Goal: Navigation & Orientation: Find specific page/section

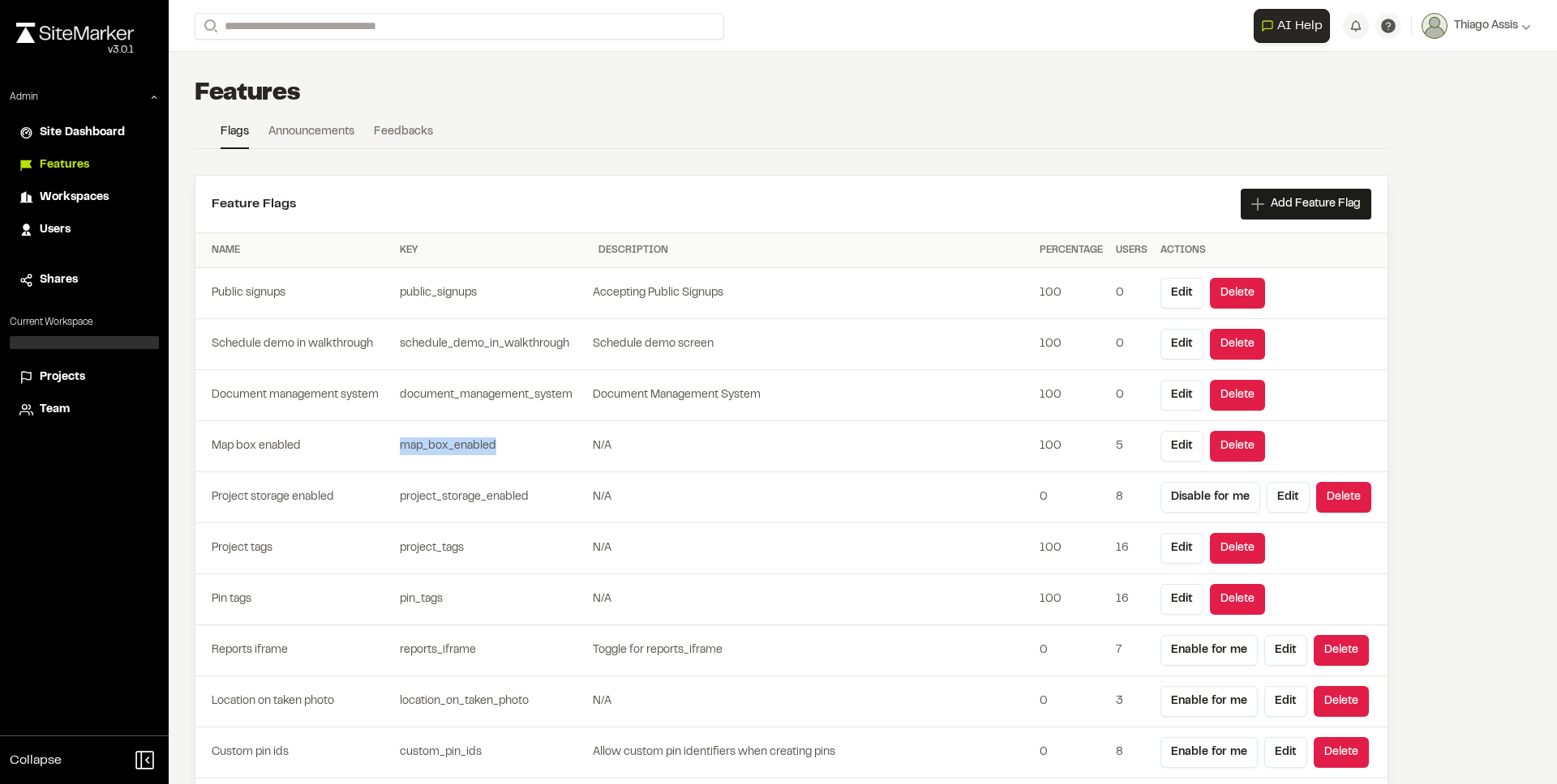
drag, startPoint x: 398, startPoint y: 445, endPoint x: 493, endPoint y: 464, distance: 96.9
click at [493, 464] on tr "Map box enabled map_box_enabled N/A 100 5 Edit Delete" at bounding box center [790, 446] width 1192 height 51
click at [493, 464] on td "map_box_enabled" at bounding box center [493, 446] width 199 height 51
drag, startPoint x: 499, startPoint y: 447, endPoint x: 370, endPoint y: 443, distance: 129.1
click at [370, 443] on tr "Map box enabled map_box_enabled N/A 100 5 Edit Delete" at bounding box center [790, 446] width 1192 height 51
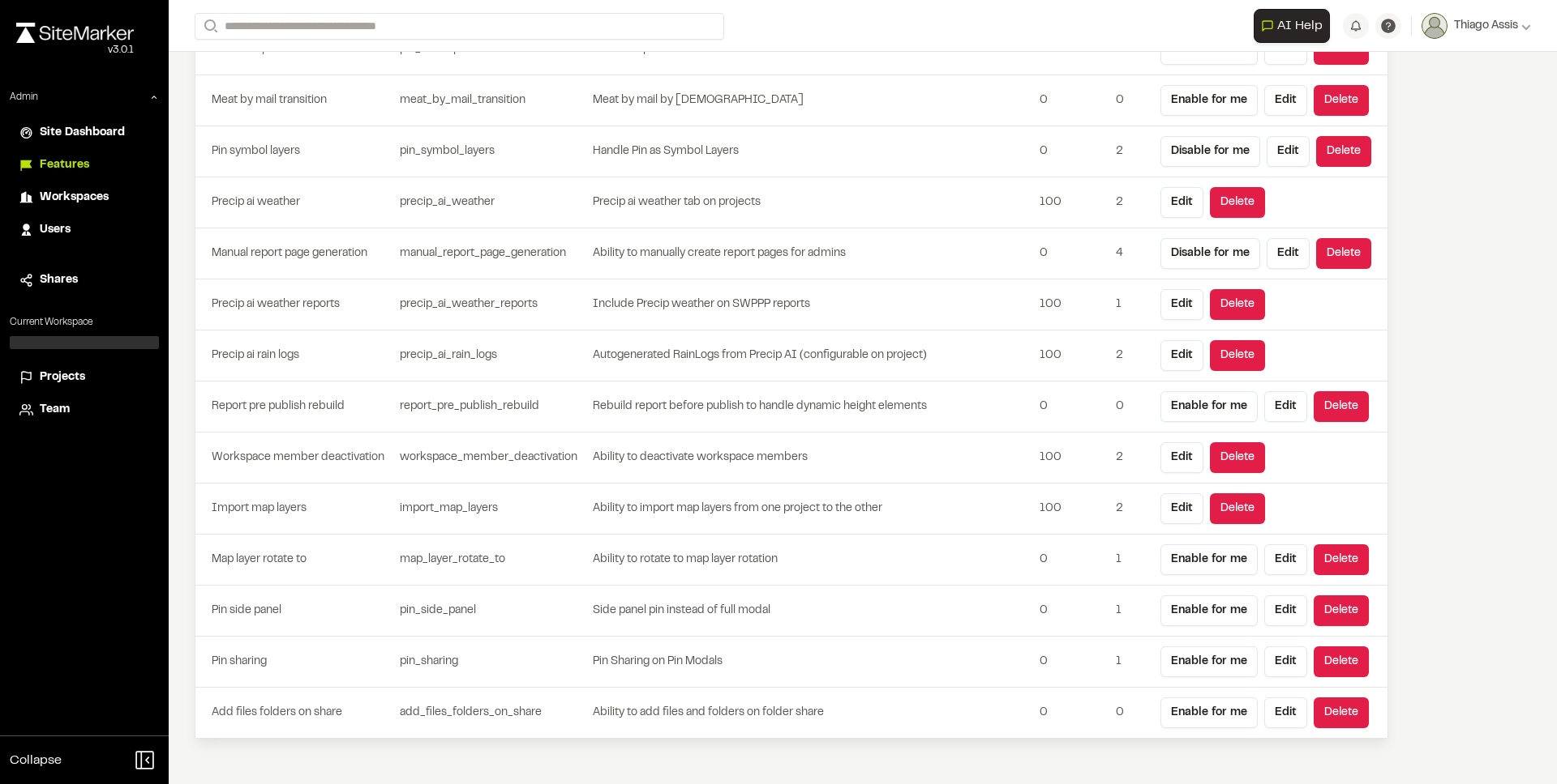
scroll to position [4695, 0]
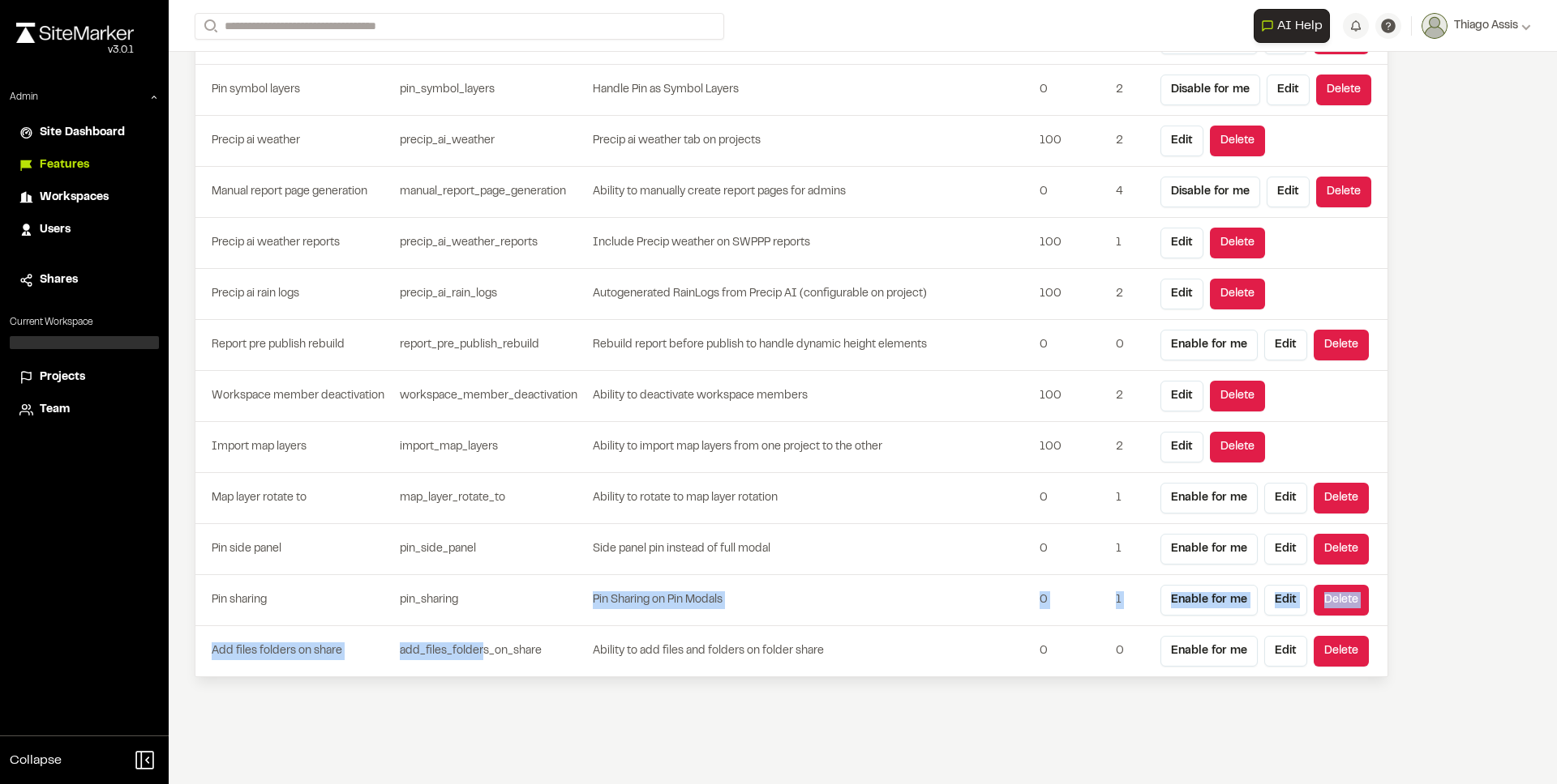
drag, startPoint x: 397, startPoint y: 611, endPoint x: 483, endPoint y: 659, distance: 98.5
click at [483, 659] on td "add_files_folders_on_share" at bounding box center [493, 652] width 199 height 51
drag, startPoint x: 449, startPoint y: 639, endPoint x: 381, endPoint y: 586, distance: 86.2
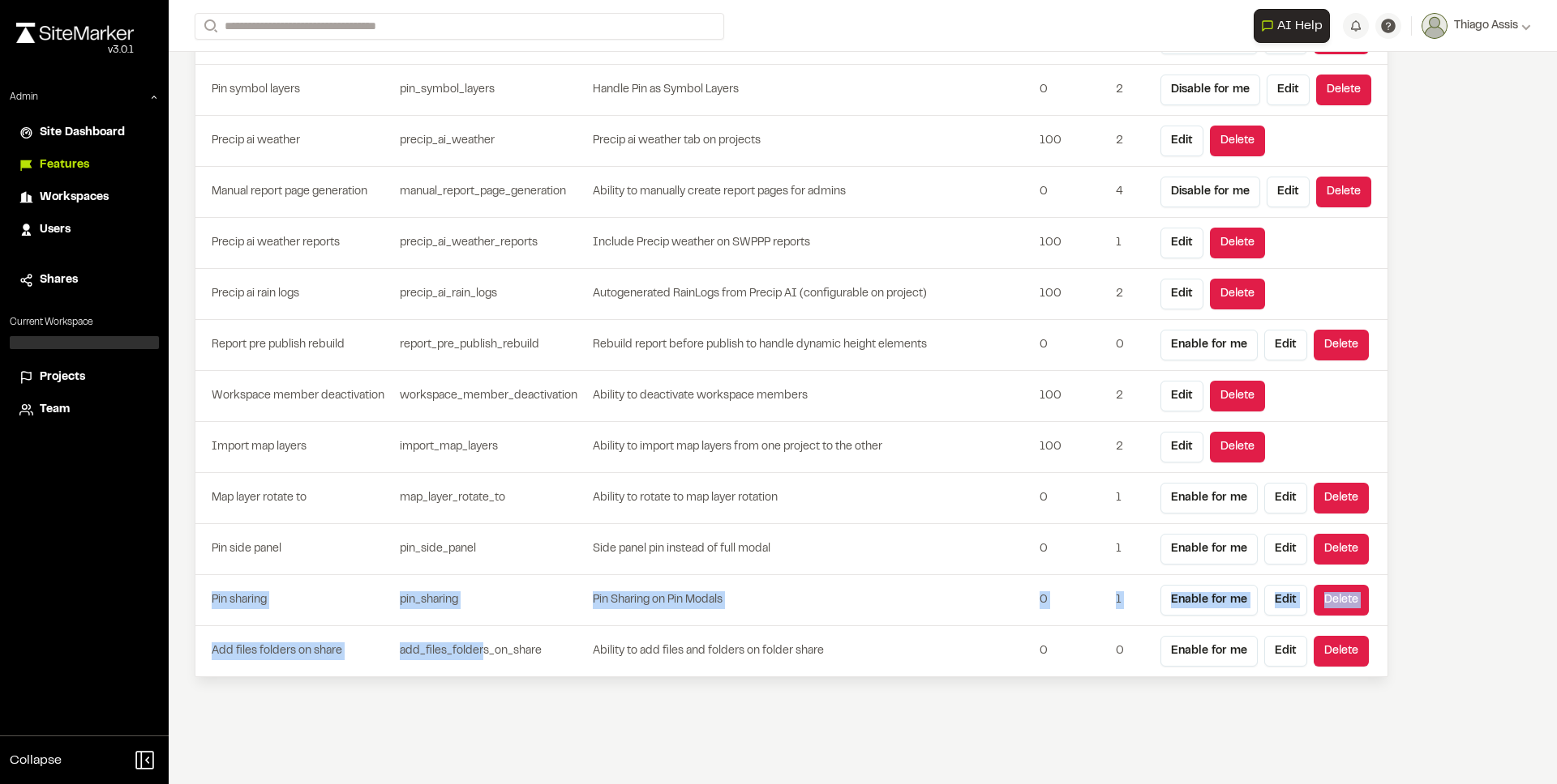
click at [381, 586] on td "Pin sharing" at bounding box center [294, 600] width 198 height 51
drag, startPoint x: 440, startPoint y: 559, endPoint x: 574, endPoint y: 653, distance: 163.7
click at [574, 653] on td "add_files_folders_on_share" at bounding box center [493, 652] width 199 height 51
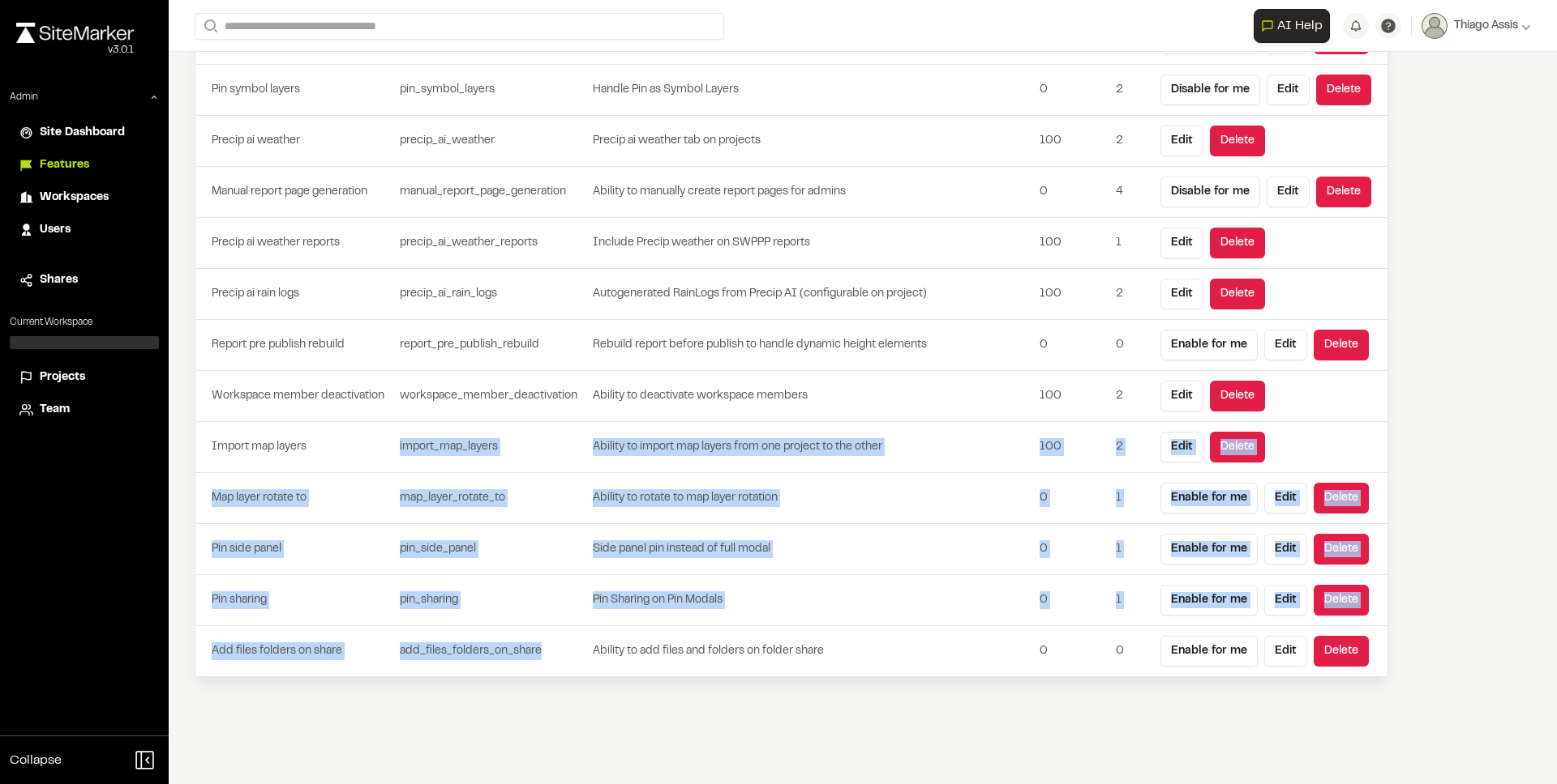
drag, startPoint x: 573, startPoint y: 653, endPoint x: 424, endPoint y: 454, distance: 248.6
click at [424, 454] on td "import_map_layers" at bounding box center [493, 447] width 199 height 51
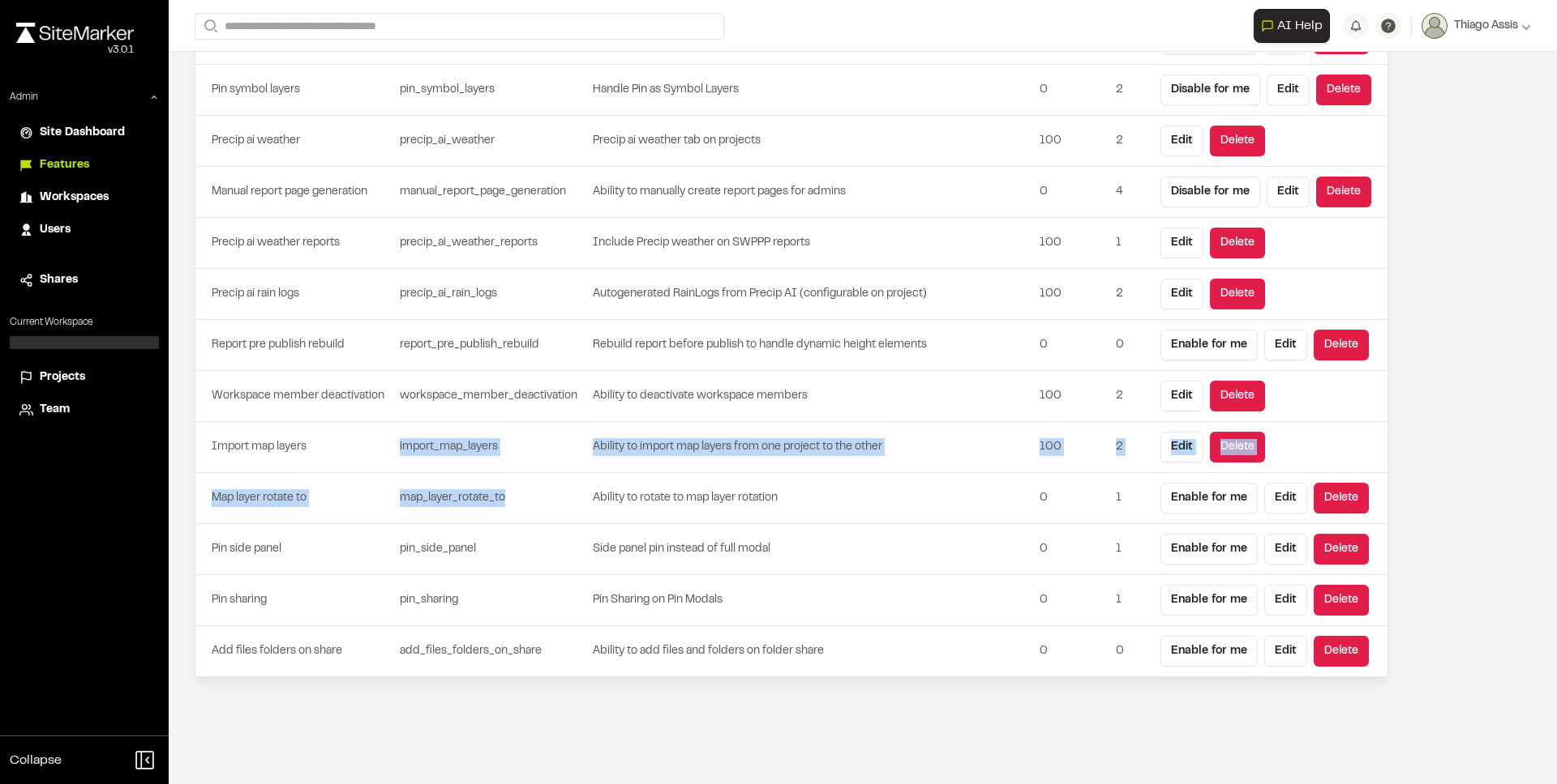
drag, startPoint x: 423, startPoint y: 454, endPoint x: 510, endPoint y: 493, distance: 95.3
click at [510, 493] on td "map_layer_rotate_to" at bounding box center [493, 498] width 199 height 51
drag, startPoint x: 491, startPoint y: 479, endPoint x: 416, endPoint y: 406, distance: 104.7
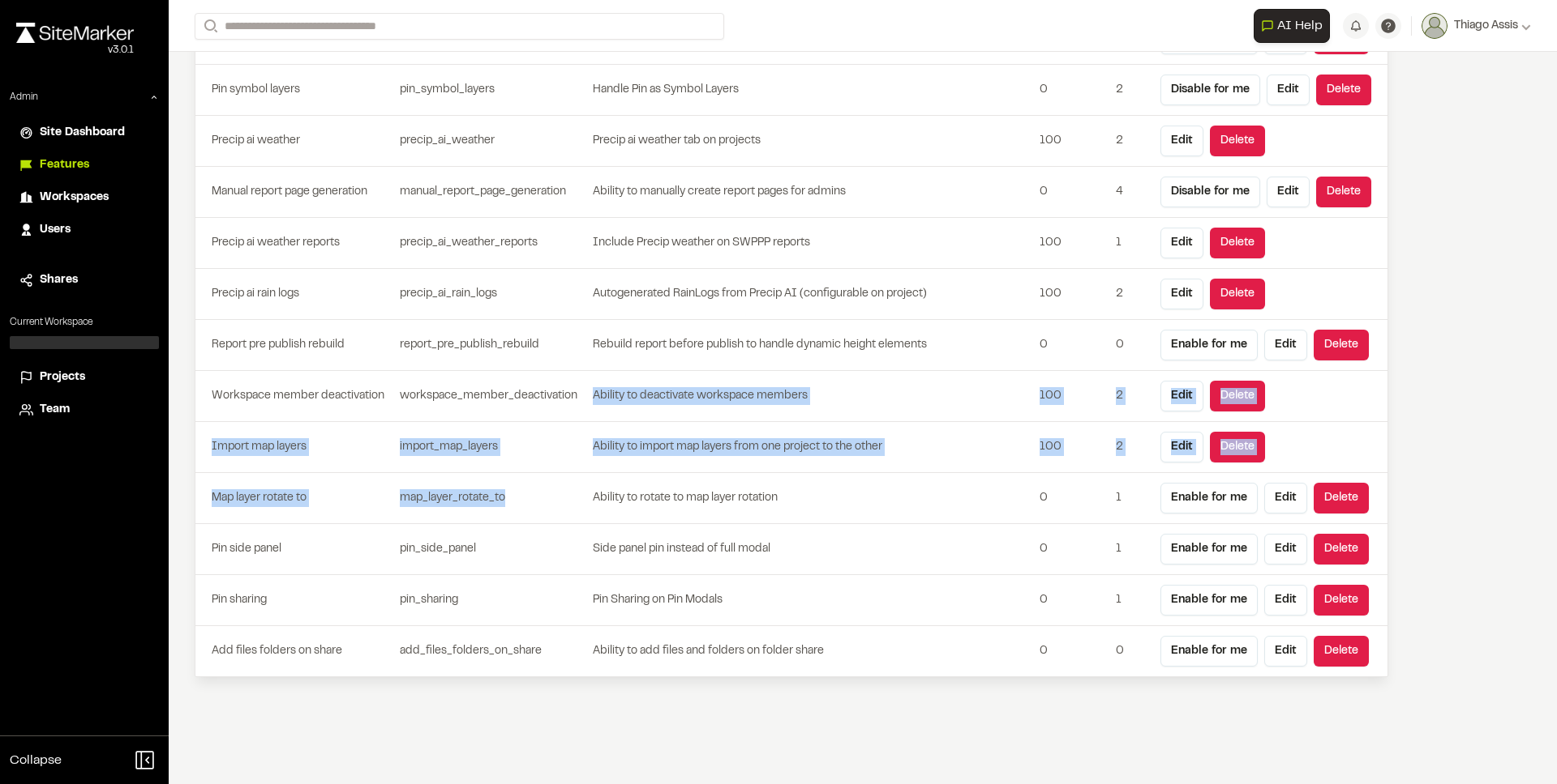
click at [416, 406] on td "workspace_member_deactivation" at bounding box center [493, 396] width 199 height 51
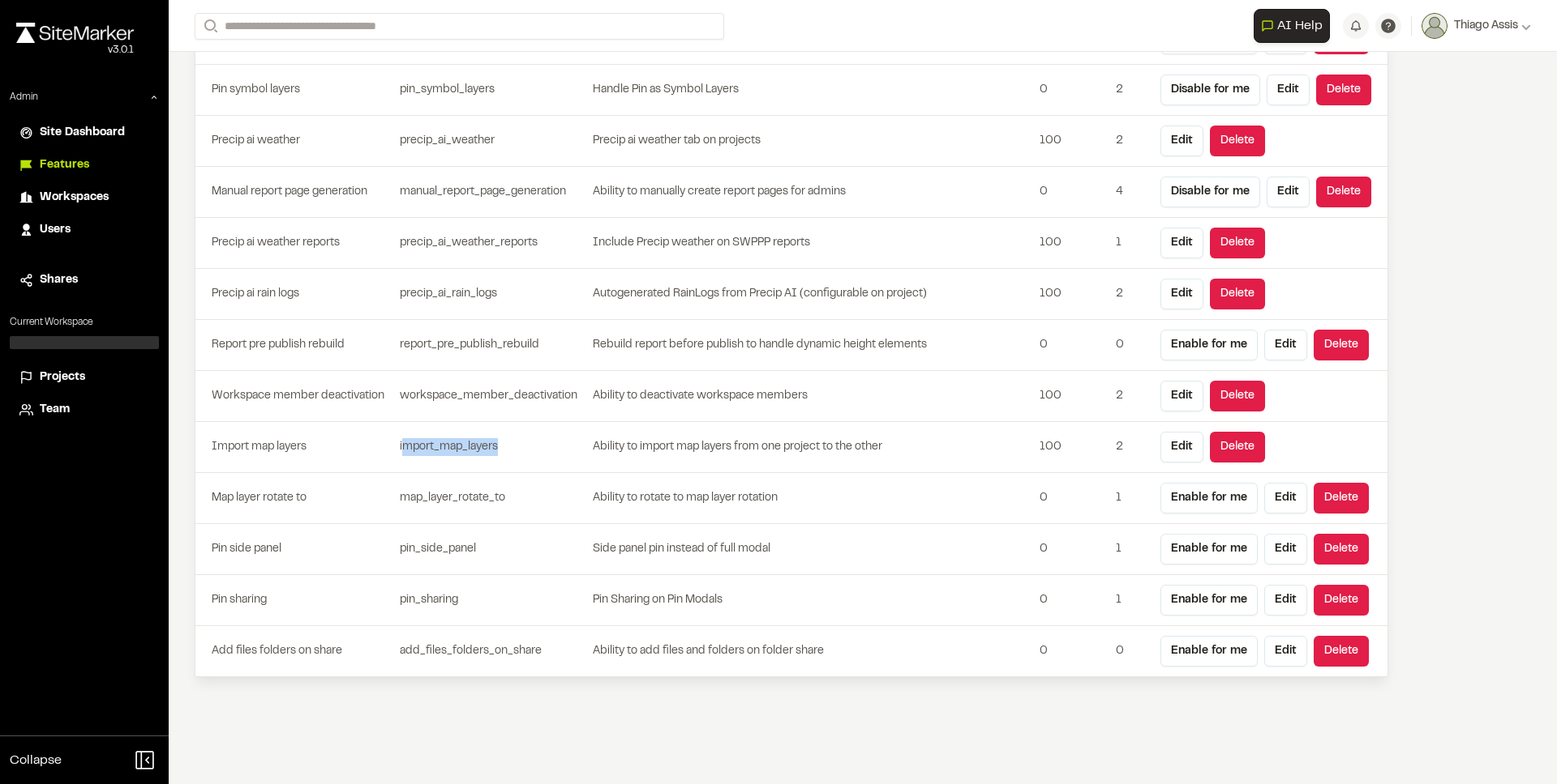
drag, startPoint x: 465, startPoint y: 448, endPoint x: 549, endPoint y: 452, distance: 84.1
click at [549, 452] on td "import_map_layers" at bounding box center [493, 447] width 199 height 51
drag, startPoint x: 458, startPoint y: 294, endPoint x: 550, endPoint y: 302, distance: 92.3
click at [550, 302] on td "precip_ai_rain_logs" at bounding box center [493, 294] width 199 height 51
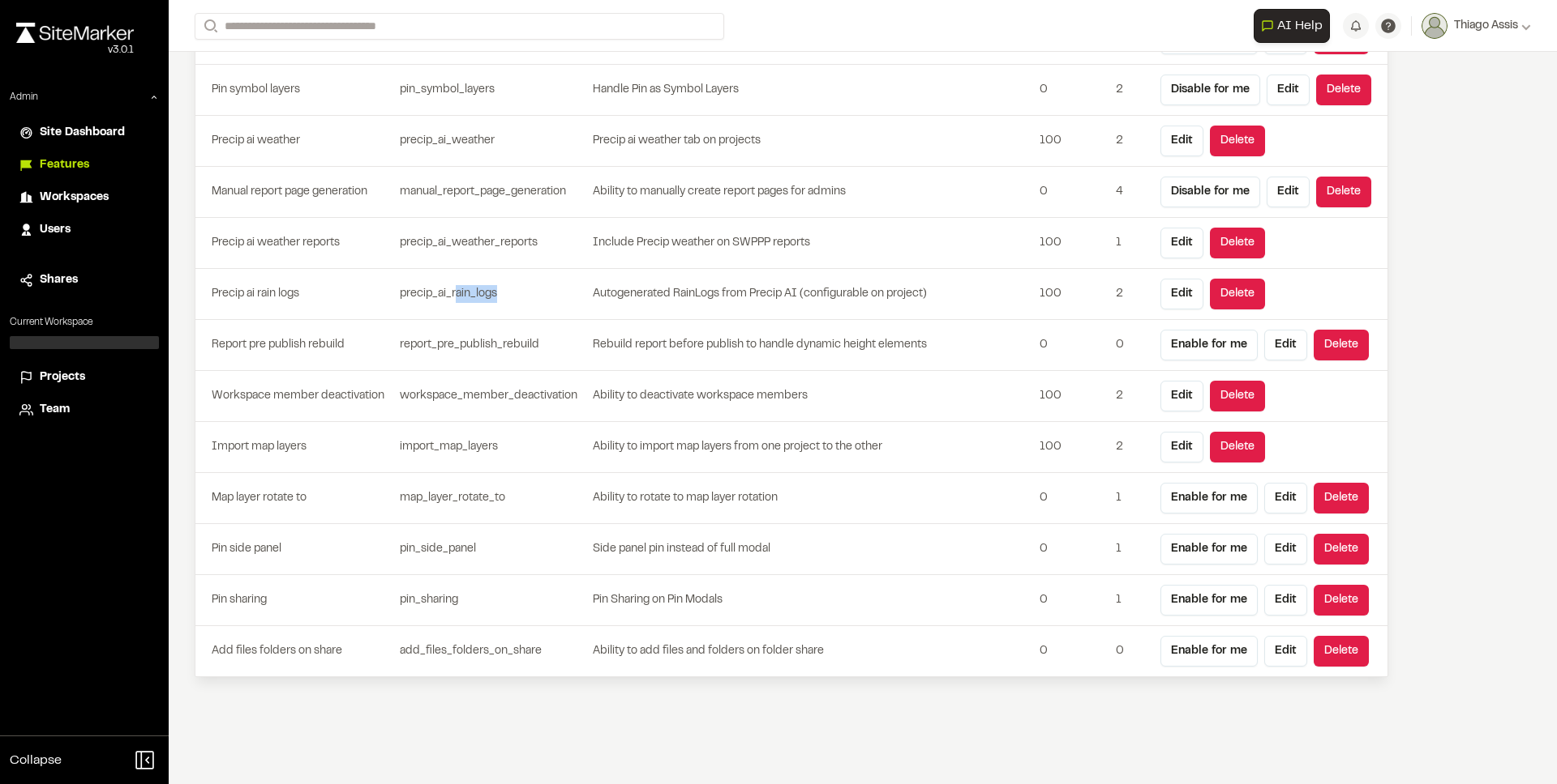
click at [550, 303] on td "precip_ai_rain_logs" at bounding box center [493, 294] width 199 height 51
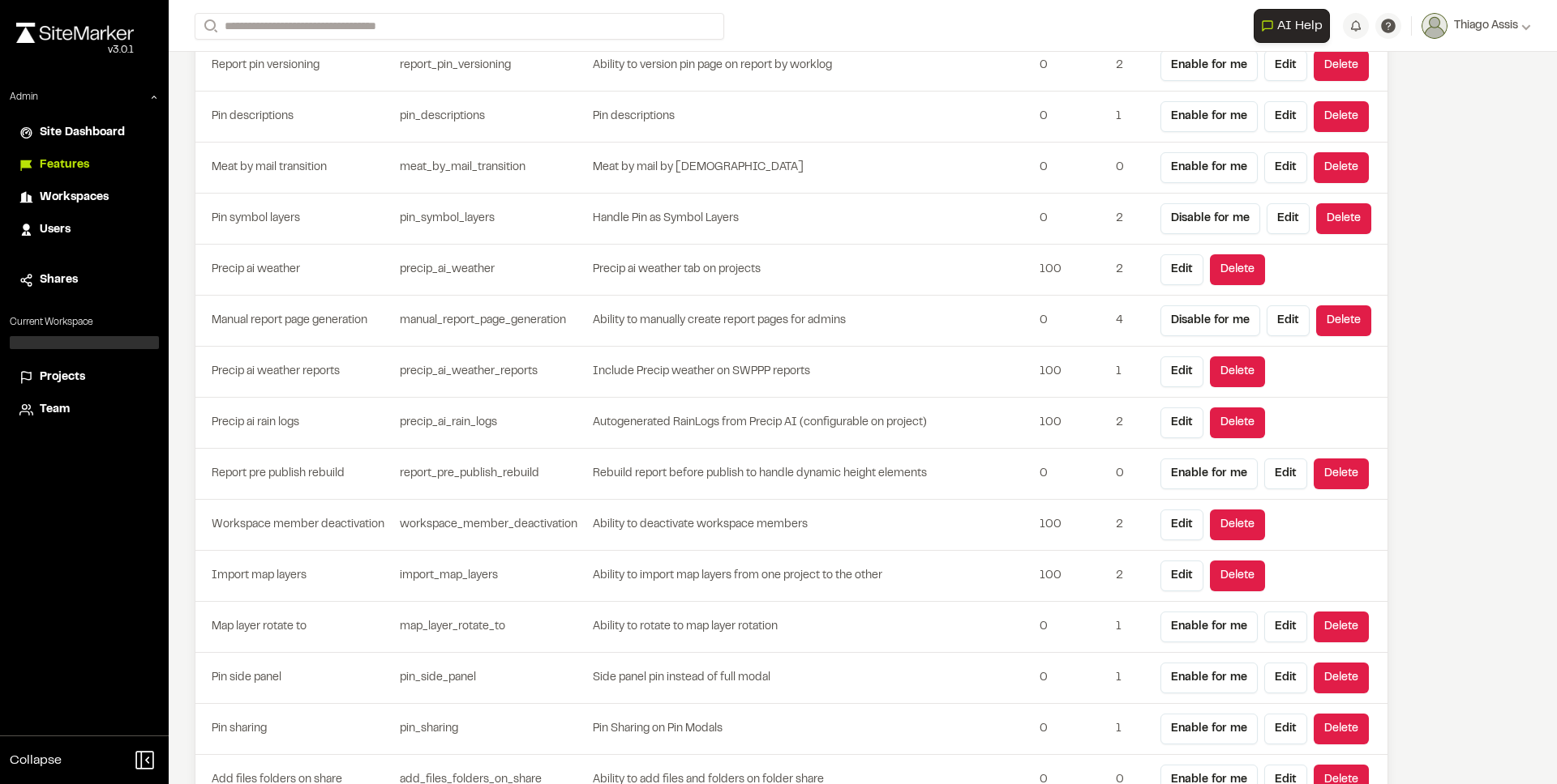
scroll to position [4411, 0]
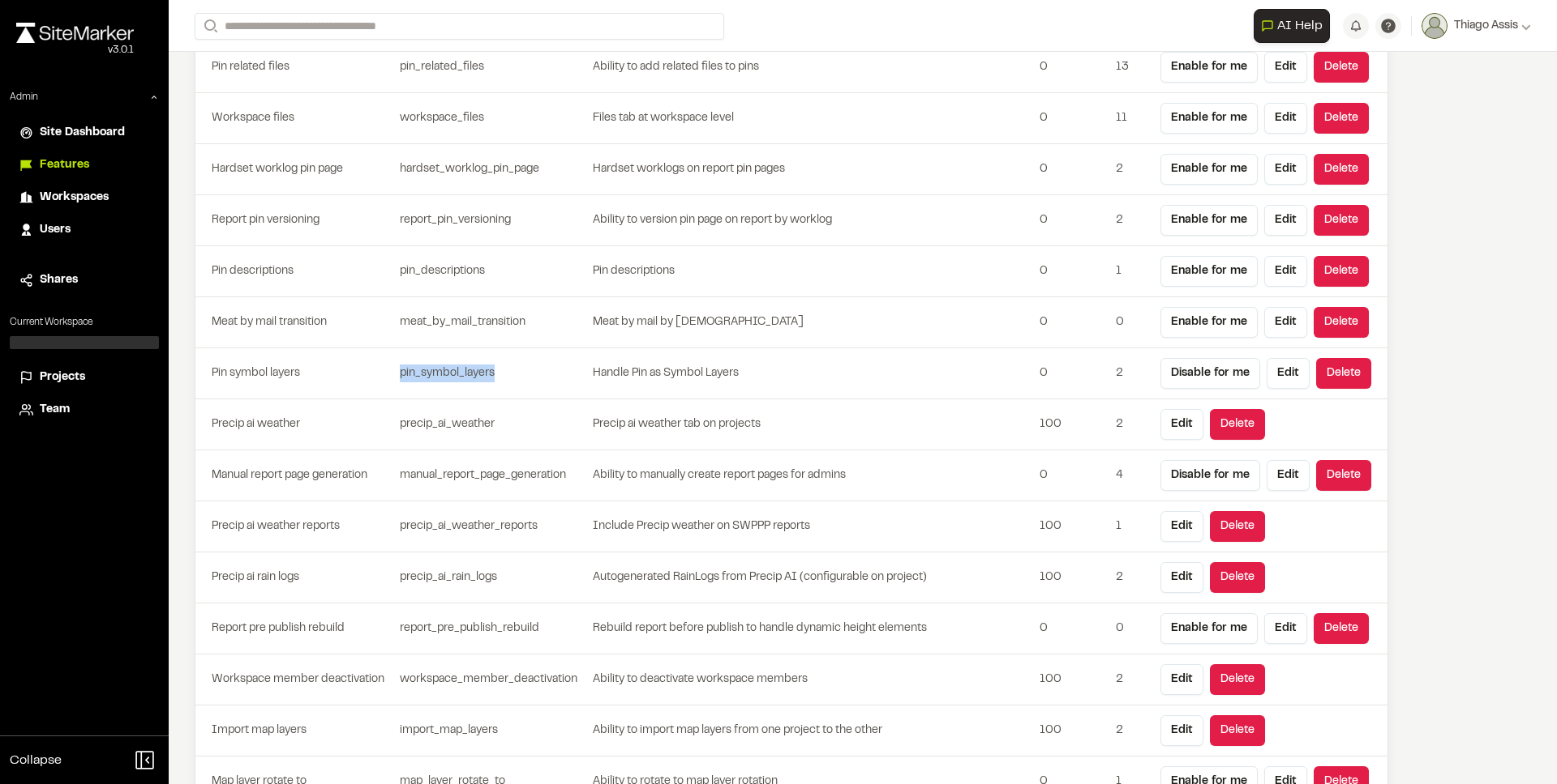
drag, startPoint x: 393, startPoint y: 378, endPoint x: 532, endPoint y: 379, distance: 139.0
click at [532, 379] on tr "Pin symbol layers pin_symbol_layers Handle Pin as Symbol Layers 0 2 Disable for…" at bounding box center [790, 373] width 1192 height 51
click at [532, 379] on td "pin_symbol_layers" at bounding box center [493, 373] width 199 height 51
drag, startPoint x: 532, startPoint y: 379, endPoint x: 356, endPoint y: 373, distance: 176.1
click at [356, 373] on tr "Pin symbol layers pin_symbol_layers Handle Pin as Symbol Layers 0 2 Disable for…" at bounding box center [790, 373] width 1192 height 51
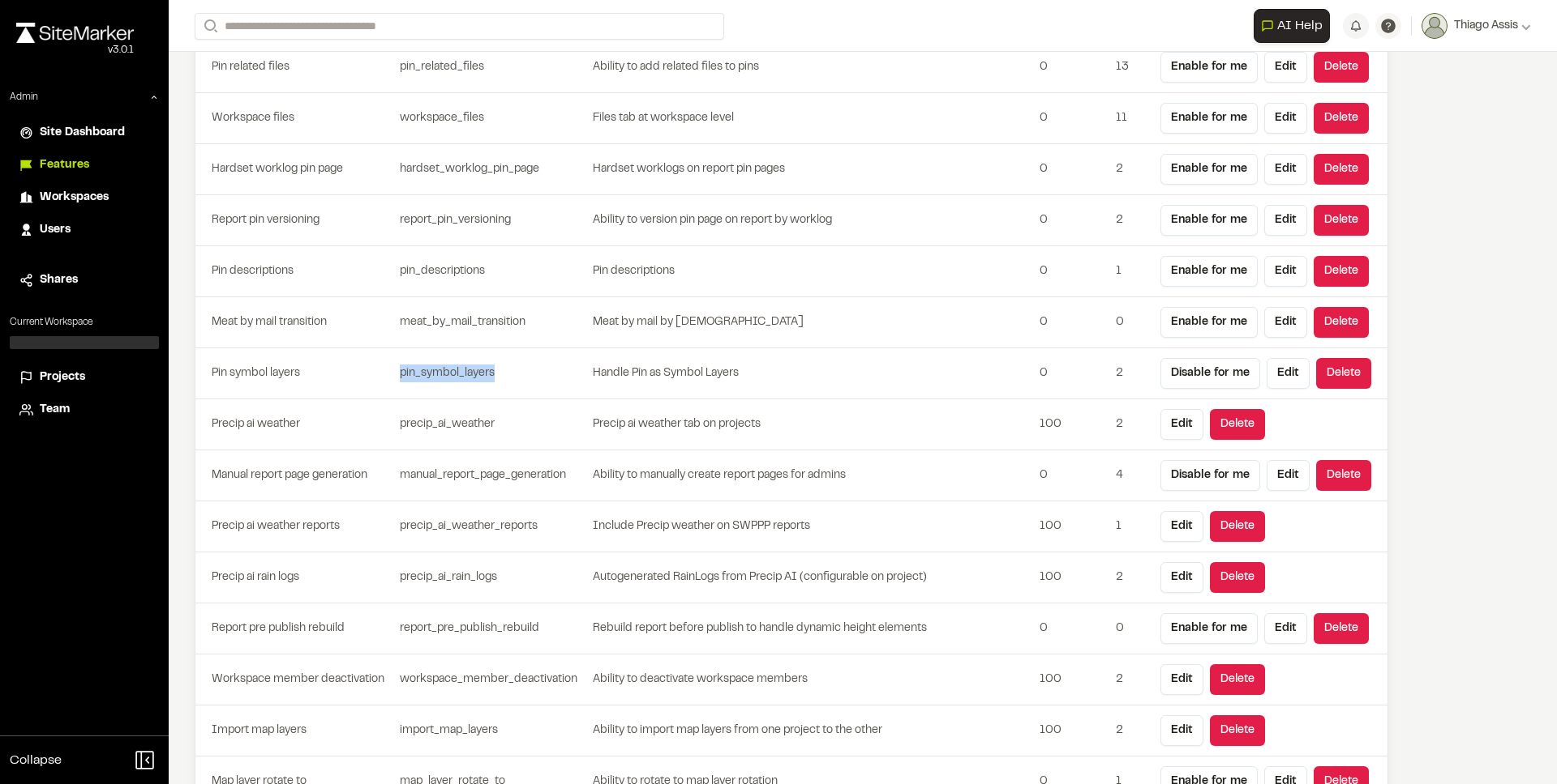
click at [356, 373] on td "Pin symbol layers" at bounding box center [294, 373] width 198 height 51
drag, startPoint x: 354, startPoint y: 373, endPoint x: 515, endPoint y: 390, distance: 161.9
click at [515, 390] on tr "Pin symbol layers pin_symbol_layers Handle Pin as Symbol Layers 0 2 Disable for…" at bounding box center [790, 373] width 1192 height 51
click at [515, 390] on td "pin_symbol_layers" at bounding box center [493, 373] width 199 height 51
click at [66, 381] on span "Projects" at bounding box center [63, 378] width 46 height 18
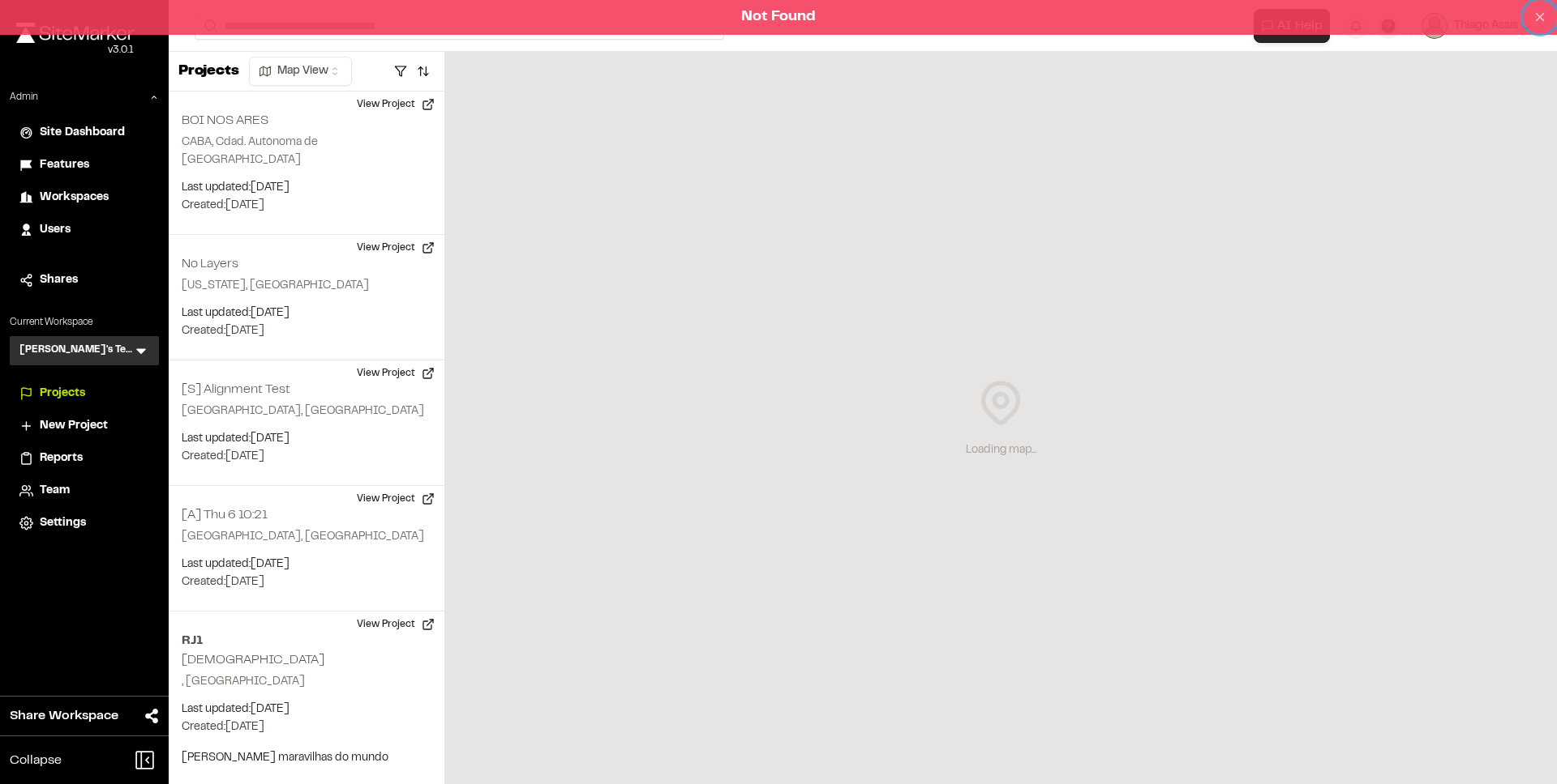
click at [1544, 22] on icon at bounding box center [1539, 17] width 15 height 15
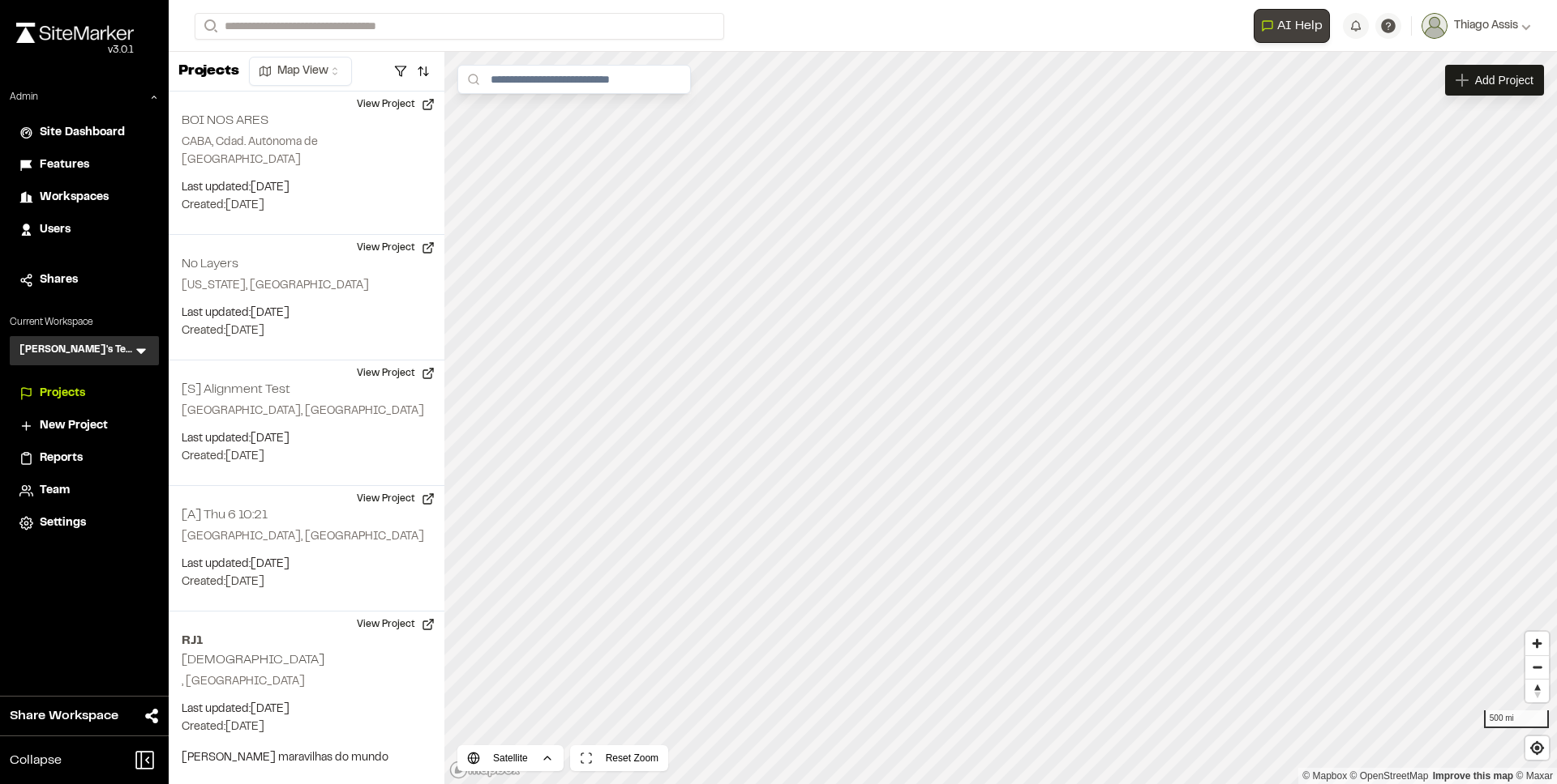
click at [1306, 29] on span "AI Help" at bounding box center [1300, 26] width 46 height 20
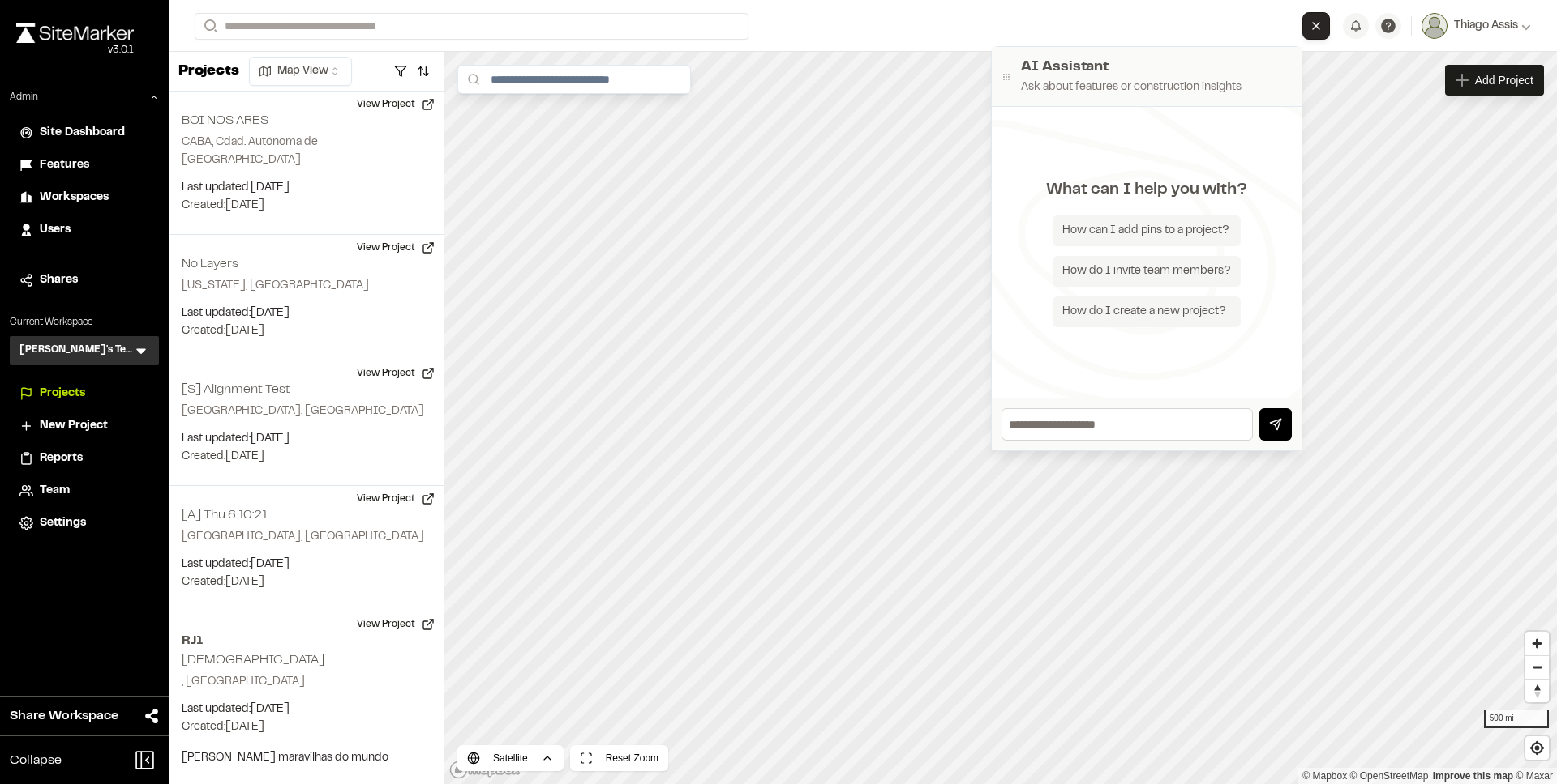
click at [1318, 27] on icon "Close AI Assistant" at bounding box center [1315, 26] width 13 height 13
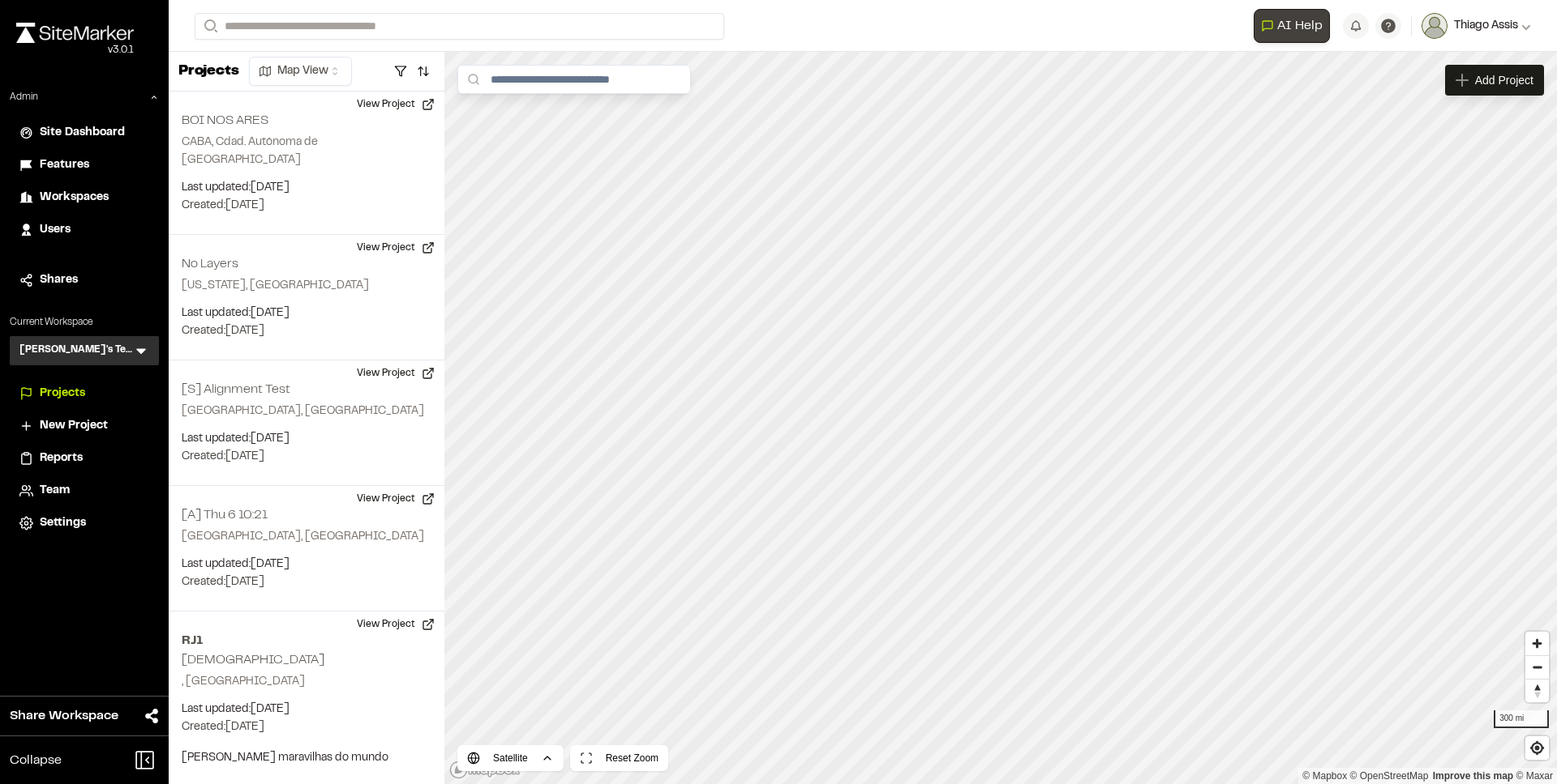
click at [1484, 17] on button "Thiago Assis" at bounding box center [1476, 26] width 110 height 26
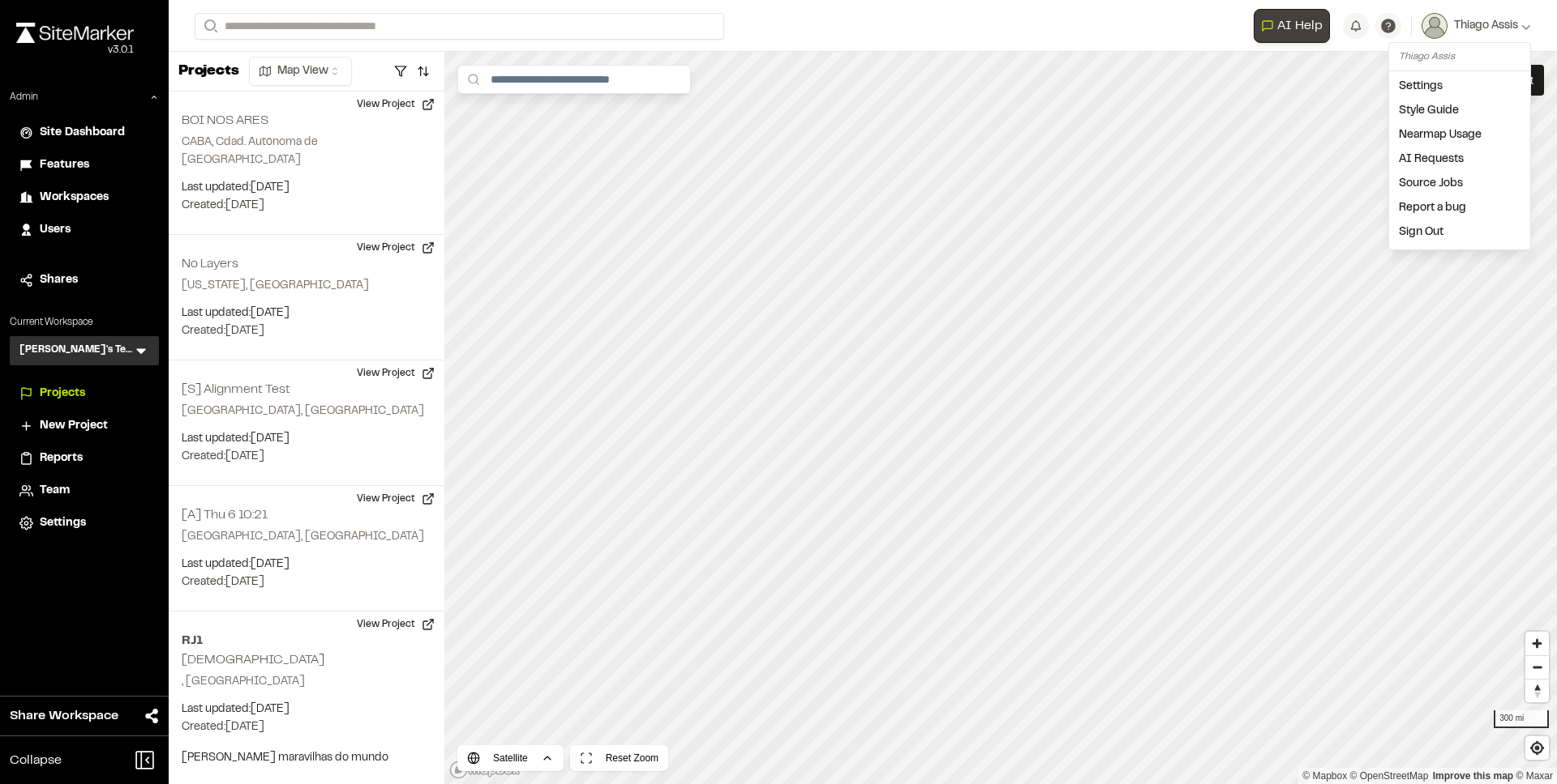
click at [99, 295] on div "Admin Site Dashboard Features Workspaces Users Shares Current Workspace Thiago'…" at bounding box center [84, 313] width 168 height 449
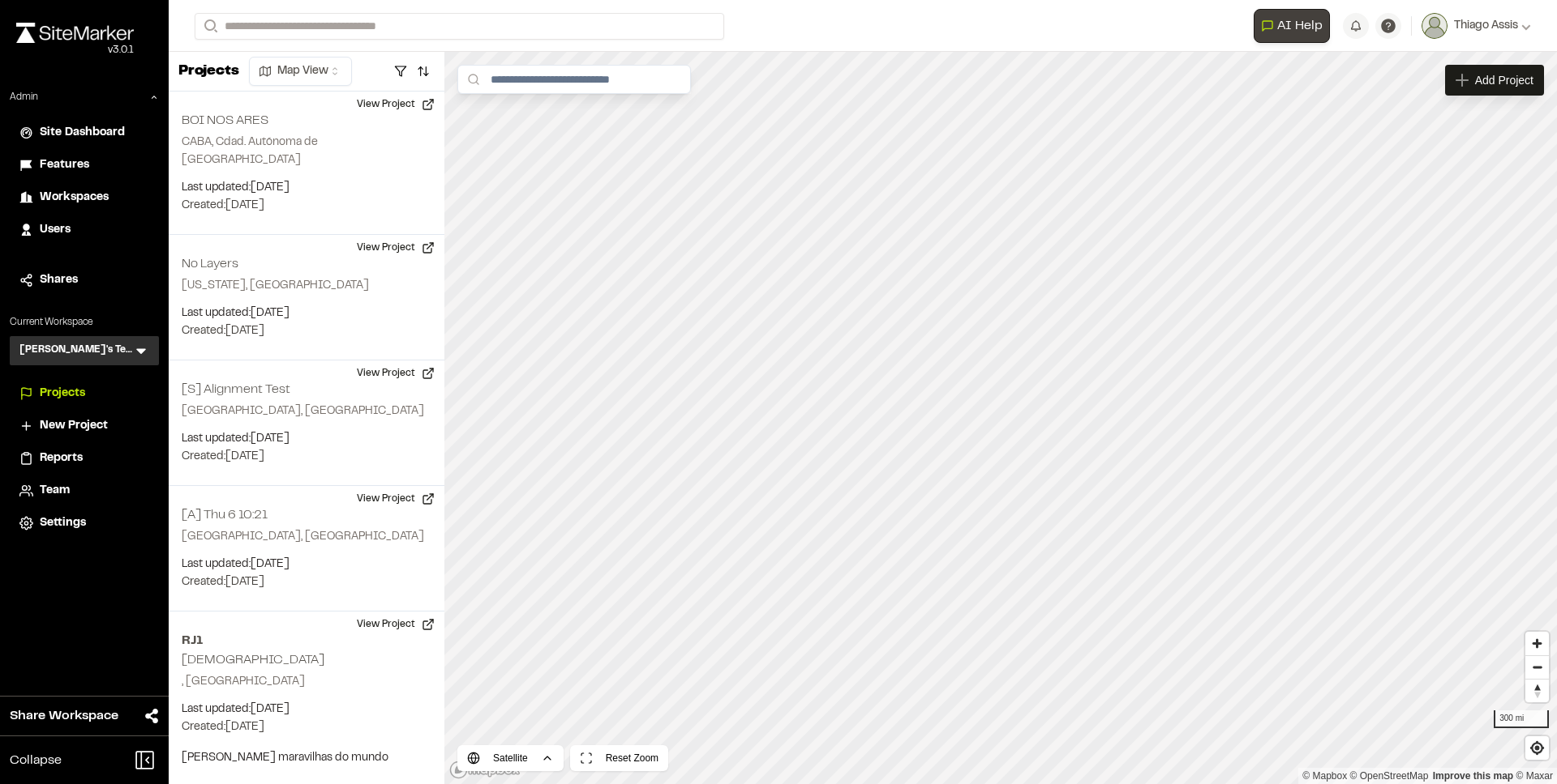
click at [75, 345] on h3 "[PERSON_NAME]'s Testing" at bounding box center [77, 350] width 113 height 16
click at [137, 351] on icon at bounding box center [141, 352] width 10 height 6
click at [138, 351] on icon at bounding box center [141, 350] width 10 height 6
click at [1310, 35] on span "AI Help" at bounding box center [1300, 26] width 46 height 20
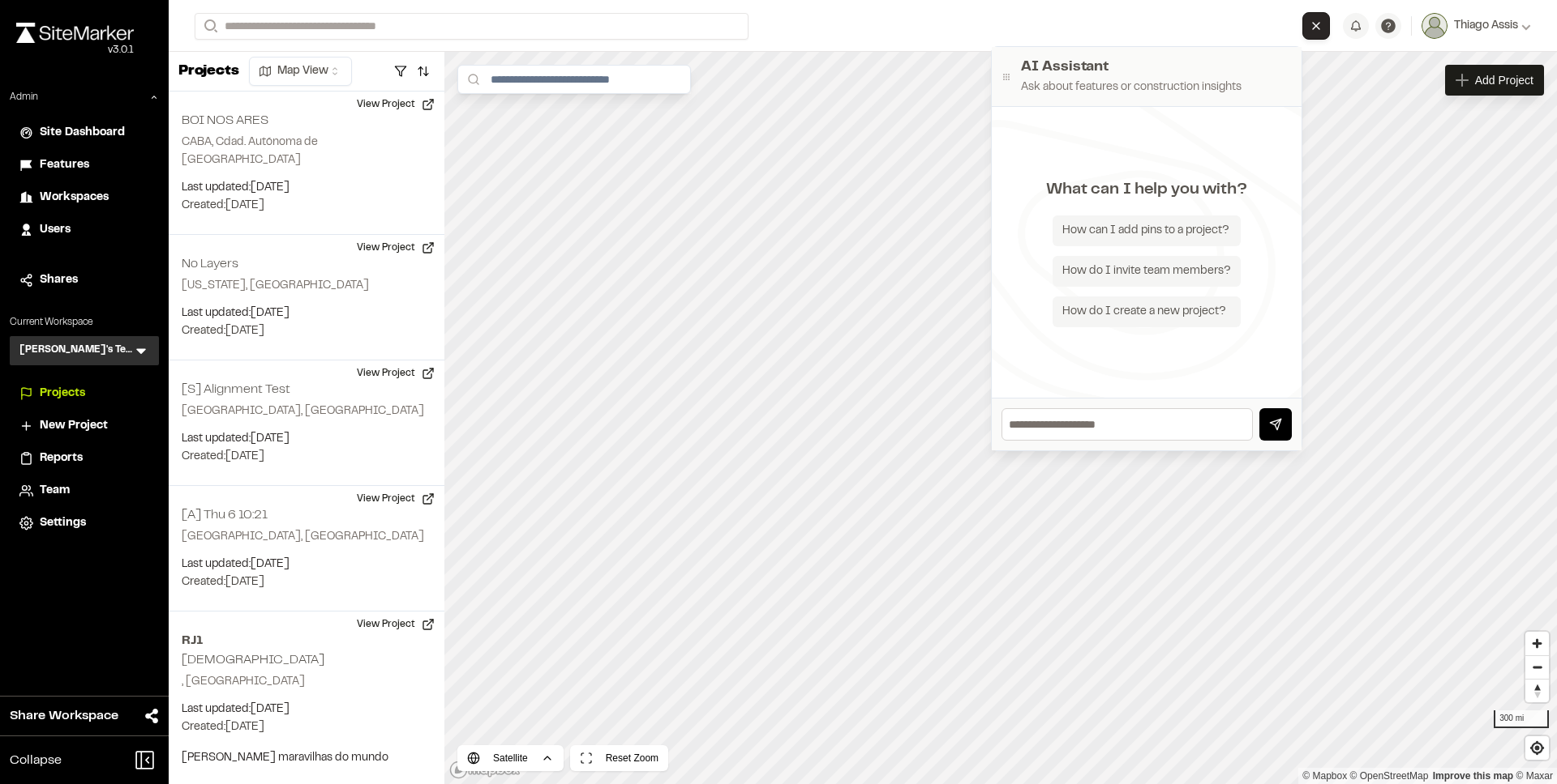
click at [1326, 23] on button "Close AI Assistant" at bounding box center [1316, 26] width 28 height 28
